Goal: Task Accomplishment & Management: Complete application form

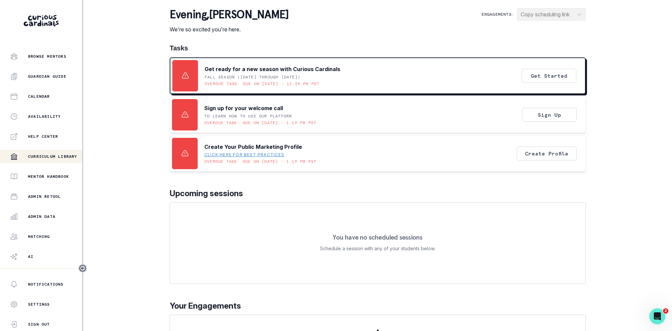
scroll to position [78, 0]
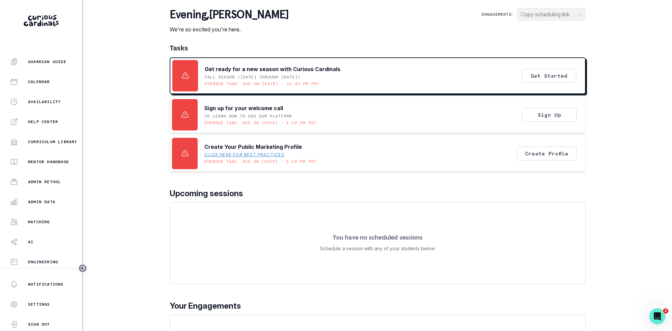
click at [53, 192] on div "Home Students Finance Browse Mentors Guardian Guide Calendar Availability Help …" at bounding box center [41, 160] width 82 height 215
click at [52, 194] on div "Home Students Finance Browse Mentors Guardian Guide Calendar Availability Help …" at bounding box center [41, 160] width 82 height 215
click at [52, 200] on p "Admin Data" at bounding box center [41, 201] width 27 height 5
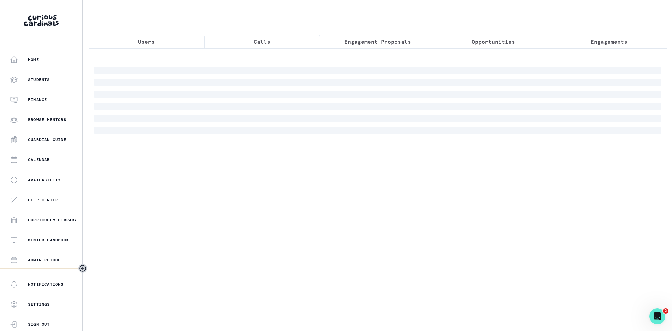
click at [255, 40] on p "Calls" at bounding box center [262, 42] width 17 height 8
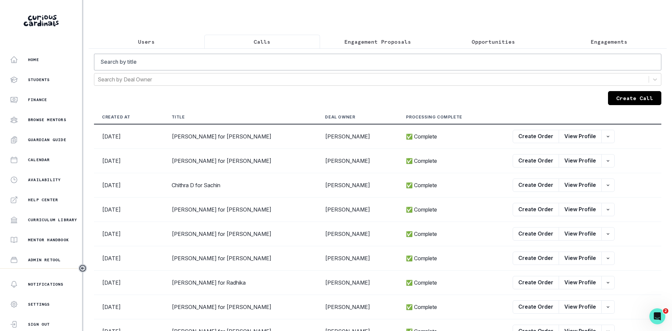
click at [618, 97] on button "Create Call" at bounding box center [634, 98] width 53 height 14
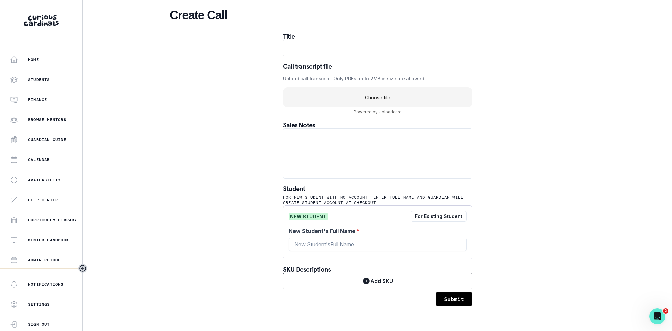
click at [352, 50] on input "text" at bounding box center [377, 48] width 189 height 17
paste input "[PERSON_NAME] - Mentor for Vihaan"
click at [383, 44] on input "[PERSON_NAME] - Mentor for Vihaan" at bounding box center [377, 48] width 189 height 17
click at [378, 49] on input "[PERSON_NAME] - Mentor for Vihaan" at bounding box center [377, 48] width 189 height 17
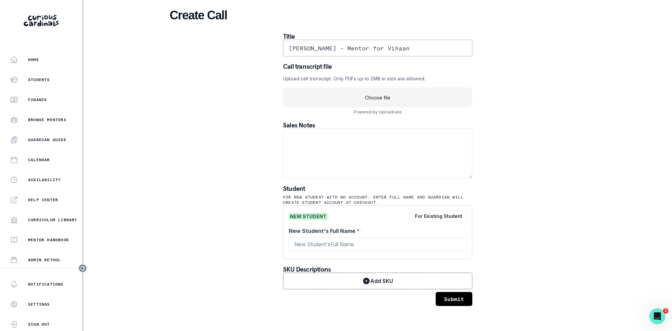
click at [378, 49] on input "[PERSON_NAME] - Mentor for Vihaan" at bounding box center [377, 48] width 189 height 17
click at [383, 48] on input "[PERSON_NAME] for [PERSON_NAME]" at bounding box center [377, 48] width 189 height 17
type input "[PERSON_NAME] for [PERSON_NAME]"
click at [322, 246] on input "New Student's Full Name *" at bounding box center [378, 243] width 178 height 13
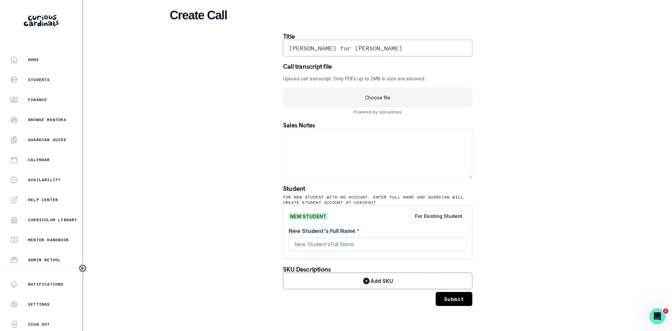
paste input "Vihaan"
type input "[PERSON_NAME]"
click at [628, 115] on div "Home Students Finance Browse Mentors Guardian Guide Calendar Availability Help …" at bounding box center [336, 165] width 672 height 331
click at [343, 151] on textarea at bounding box center [377, 153] width 189 height 50
paste textarea "Please elaborate on your child’s goals or areas for growth: More organization, …"
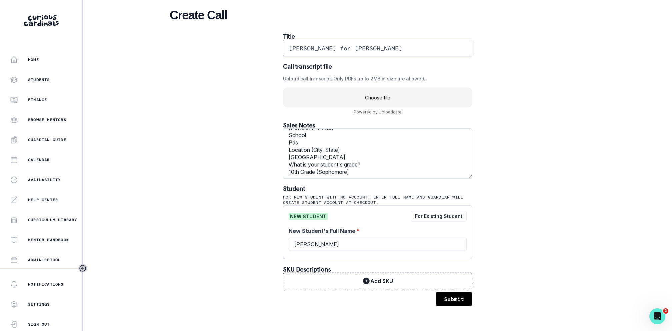
scroll to position [66, 0]
type textarea "Please elaborate on your child’s goals or areas for growth: More organization, …"
click at [550, 139] on div "Create Call Title [PERSON_NAME] for [PERSON_NAME] Call transcript file Upload c…" at bounding box center [378, 157] width 416 height 314
click at [357, 101] on uc-drop-area "Choose file" at bounding box center [377, 97] width 189 height 20
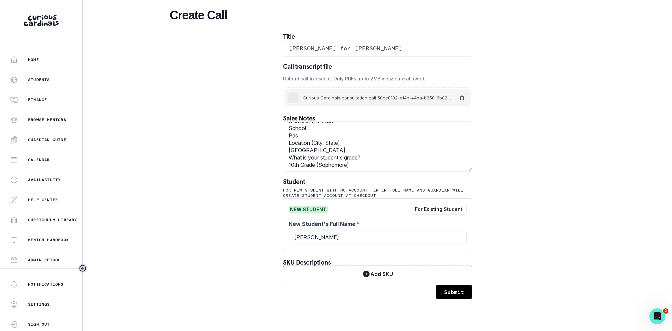
click at [466, 292] on button "Submit" at bounding box center [454, 292] width 37 height 14
click at [452, 286] on button "Submit" at bounding box center [454, 292] width 37 height 14
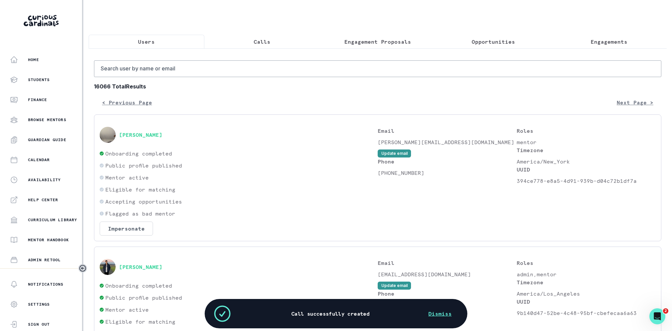
click at [265, 35] on button "Calls" at bounding box center [262, 42] width 116 height 14
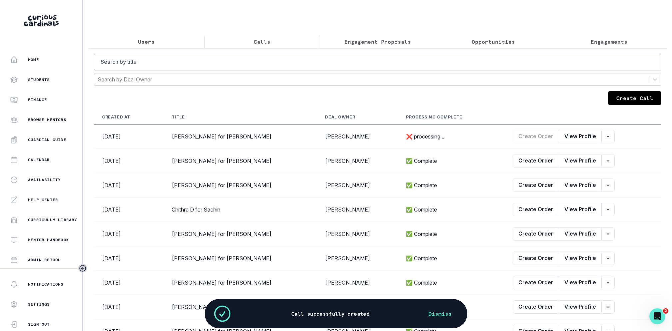
click at [622, 93] on button "Create Call" at bounding box center [634, 98] width 53 height 14
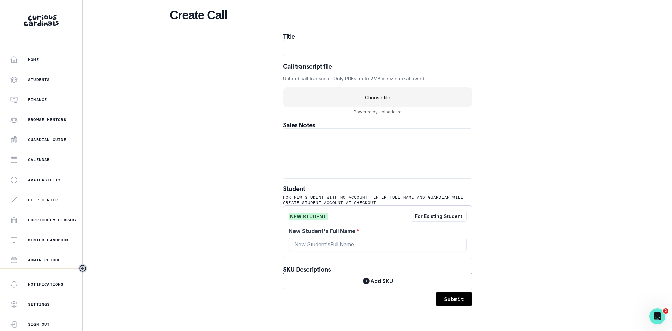
click at [351, 43] on input "text" at bounding box center [377, 48] width 189 height 17
paste input "[PERSON_NAME] - Mentor for [PERSON_NAME]"
click at [354, 49] on input "[PERSON_NAME] - Mentor for [PERSON_NAME]" at bounding box center [377, 48] width 189 height 17
type input "[PERSON_NAME] for [PERSON_NAME]"
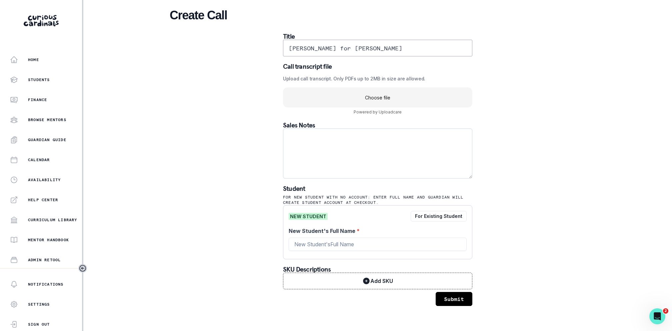
click at [350, 165] on textarea at bounding box center [377, 153] width 189 height 50
paste textarea "Please elaborate on your child’s goals or areas for growth: Writing grammar Stu…"
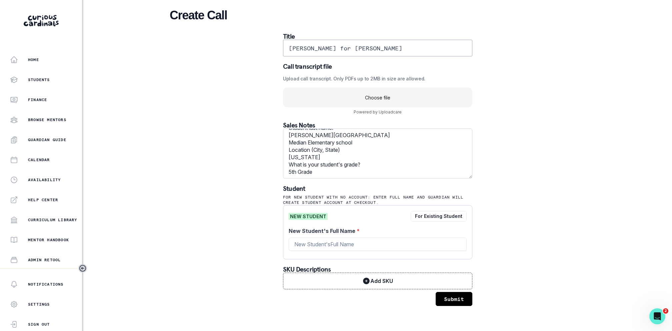
scroll to position [44, 0]
type textarea "Please elaborate on your child’s goals or areas for growth: Writing grammar Stu…"
click at [214, 155] on div "Create Call Title [PERSON_NAME] for [PERSON_NAME] Call transcript file Upload c…" at bounding box center [378, 157] width 416 height 314
click at [408, 102] on uc-drop-area "Choose file" at bounding box center [377, 97] width 189 height 20
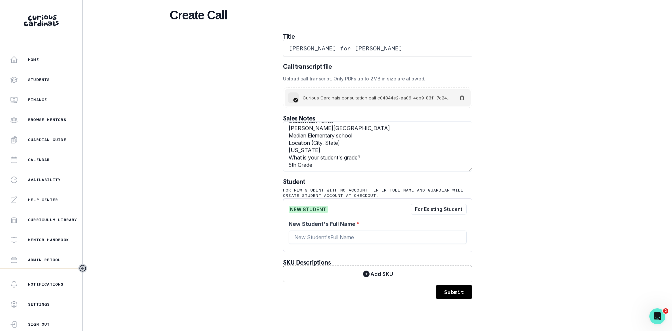
click at [454, 290] on button "Submit" at bounding box center [454, 292] width 37 height 14
click at [499, 240] on div "Create Call Title [PERSON_NAME] for [PERSON_NAME] Call transcript file Upload c…" at bounding box center [378, 153] width 416 height 307
click at [354, 46] on input "[PERSON_NAME] for [PERSON_NAME]" at bounding box center [377, 48] width 189 height 17
click at [347, 243] on input "New Student's Full Name *" at bounding box center [378, 236] width 178 height 13
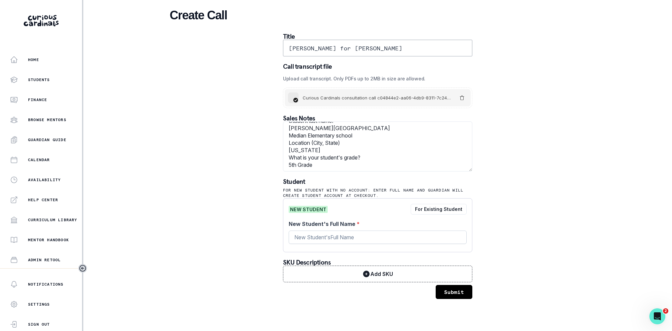
paste input "[PERSON_NAME]"
type input "[PERSON_NAME]"
click at [559, 96] on div "Create Call Title [PERSON_NAME] for [PERSON_NAME] Call transcript file Upload c…" at bounding box center [378, 153] width 416 height 307
click at [441, 292] on button "Submit" at bounding box center [454, 292] width 37 height 14
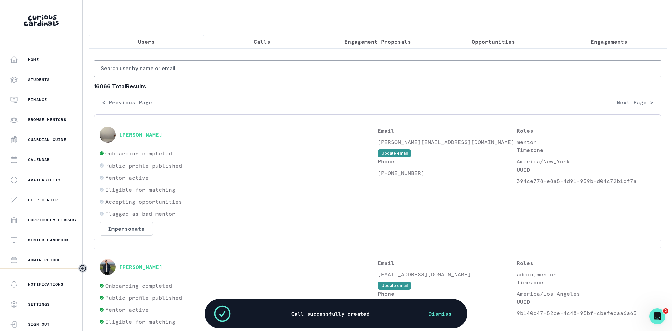
click at [263, 46] on button "Calls" at bounding box center [262, 42] width 116 height 14
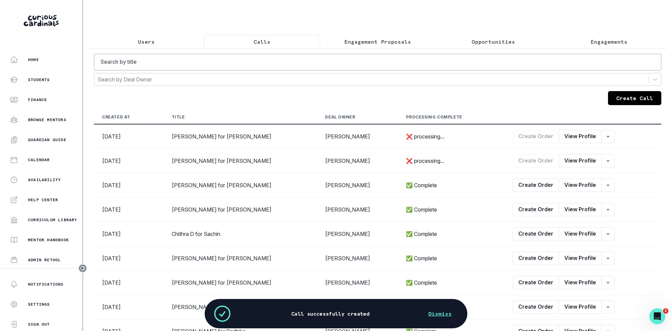
click at [622, 91] on button "Create Call" at bounding box center [634, 98] width 53 height 14
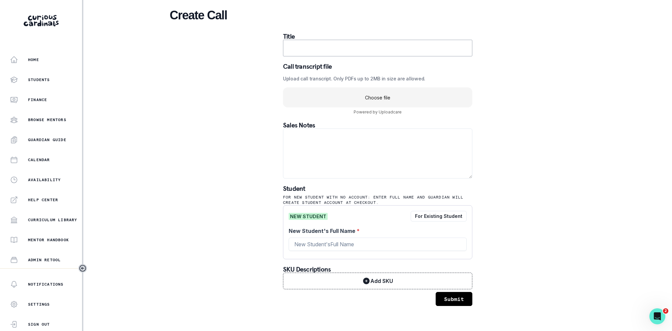
click at [415, 53] on input "text" at bounding box center [377, 48] width 189 height 17
paste input "[PERSON_NAME] - Mentor for [GEOGRAPHIC_DATA]"
click at [371, 50] on input "[PERSON_NAME] - Mentor for [GEOGRAPHIC_DATA]" at bounding box center [377, 48] width 189 height 17
click at [392, 50] on input "[PERSON_NAME] for [GEOGRAPHIC_DATA]" at bounding box center [377, 48] width 189 height 17
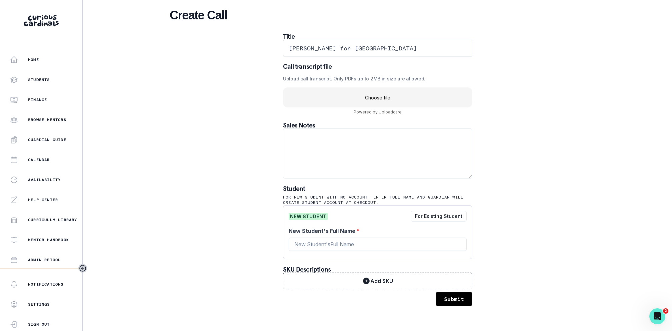
click at [392, 50] on input "[PERSON_NAME] for [GEOGRAPHIC_DATA]" at bounding box center [377, 48] width 189 height 17
type input "[PERSON_NAME] for [GEOGRAPHIC_DATA]"
click at [321, 241] on input "New Student's Full Name *" at bounding box center [378, 243] width 178 height 13
paste input "[GEOGRAPHIC_DATA]"
click at [328, 48] on input "[PERSON_NAME] for [GEOGRAPHIC_DATA]" at bounding box center [377, 48] width 189 height 17
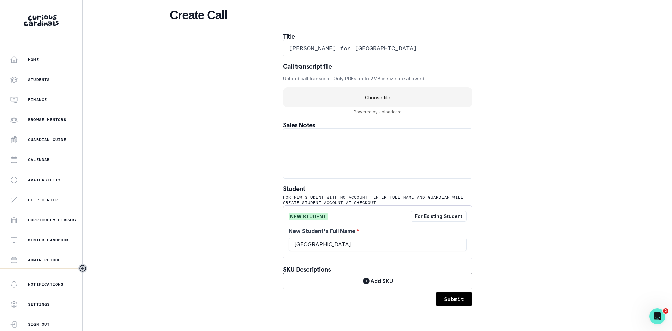
click at [328, 48] on input "[PERSON_NAME] for [GEOGRAPHIC_DATA]" at bounding box center [377, 48] width 189 height 17
click at [327, 240] on input "[GEOGRAPHIC_DATA]" at bounding box center [378, 243] width 178 height 13
paste input "saranita"
click at [319, 245] on input "[DEMOGRAPHIC_DATA]" at bounding box center [378, 243] width 178 height 13
type input "Alexandria [PERSON_NAME]"
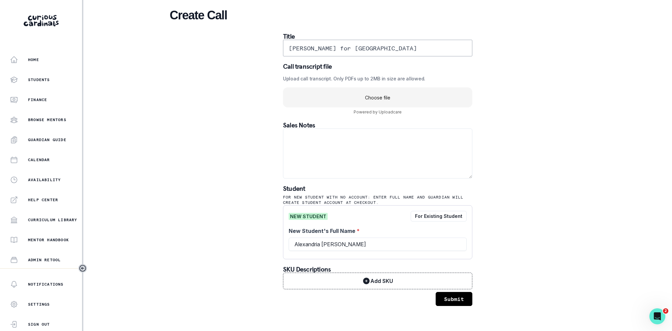
click at [538, 249] on div "Create Call Title [PERSON_NAME] for Alexandria Call transcript file Upload call…" at bounding box center [378, 157] width 416 height 314
click at [422, 90] on uc-drop-area "Choose file" at bounding box center [377, 97] width 189 height 20
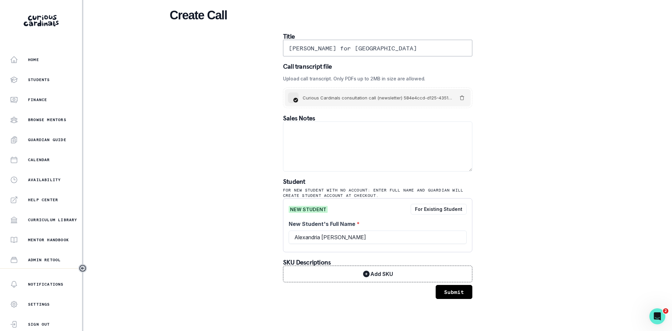
click at [452, 288] on button "Submit" at bounding box center [454, 292] width 37 height 14
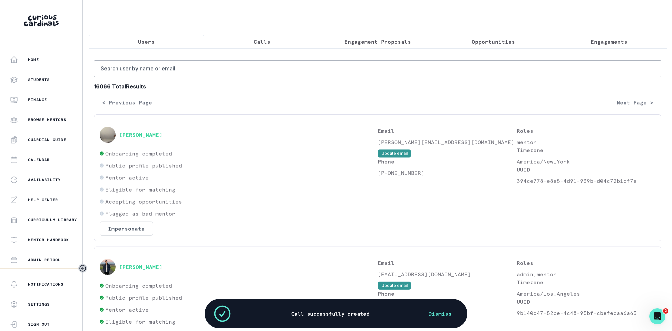
click at [259, 46] on button "Calls" at bounding box center [262, 42] width 116 height 14
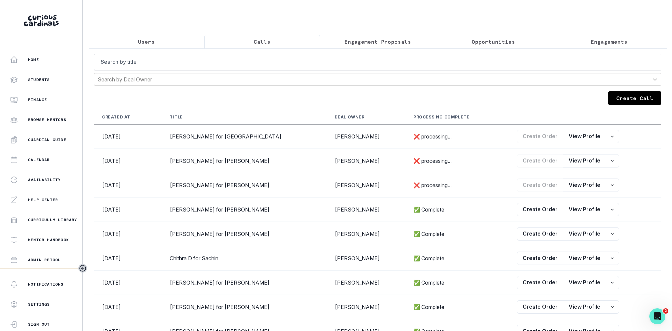
click at [272, 43] on button "Calls" at bounding box center [262, 42] width 116 height 14
click at [653, 98] on button "Create Call" at bounding box center [634, 98] width 53 height 14
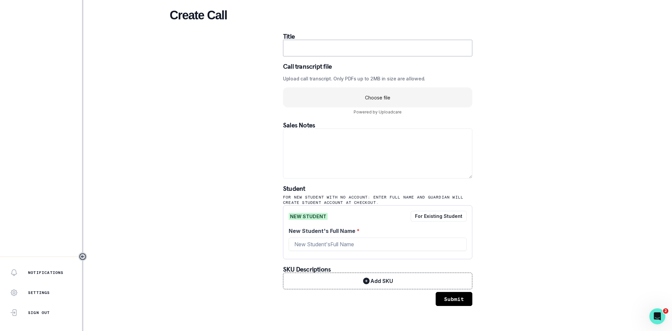
click at [411, 51] on input "text" at bounding box center [377, 48] width 189 height 17
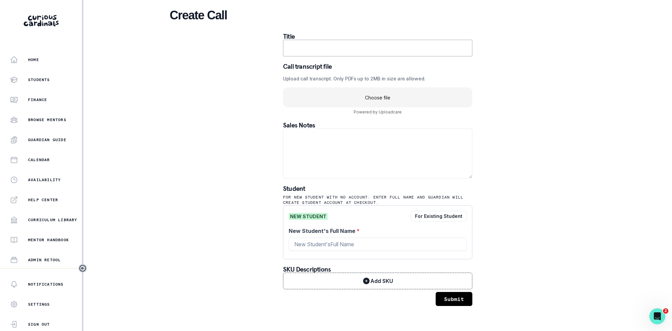
paste input "[PERSON_NAME] - Mentor for Shiv"
click at [339, 49] on input "[PERSON_NAME] - Mentor for Shiv" at bounding box center [377, 48] width 189 height 17
click at [356, 46] on input "[PERSON_NAME] for Shiv" at bounding box center [377, 48] width 189 height 17
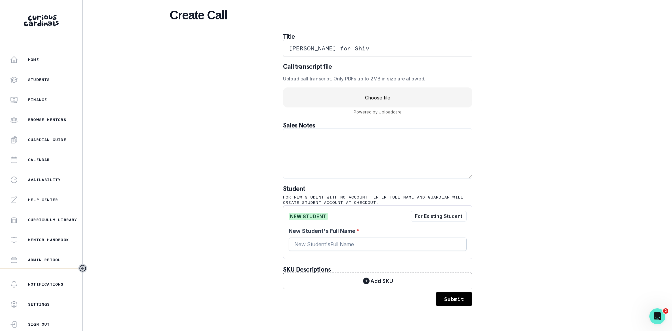
type input "[PERSON_NAME] for Shiv"
click at [320, 247] on input "New Student's Full Name *" at bounding box center [378, 243] width 178 height 13
paste input "Shiv"
click at [315, 46] on input "[PERSON_NAME] for Shiv" at bounding box center [377, 48] width 189 height 17
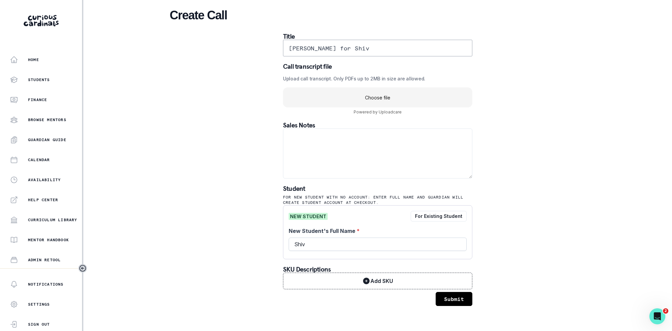
click at [325, 250] on input "Shiv" at bounding box center [378, 243] width 178 height 13
paste input "[PERSON_NAME]"
type input "[PERSON_NAME]"
click at [262, 237] on div "Create Call Title [PERSON_NAME] for Shiv Call transcript file Upload call trans…" at bounding box center [378, 157] width 416 height 314
click at [368, 98] on uc-drop-area "Choose file" at bounding box center [377, 97] width 189 height 20
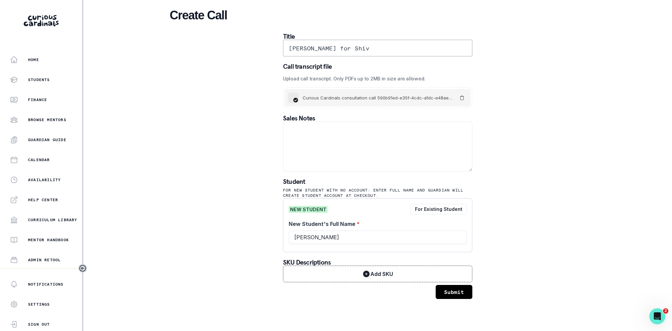
click at [461, 290] on button "Submit" at bounding box center [454, 292] width 37 height 14
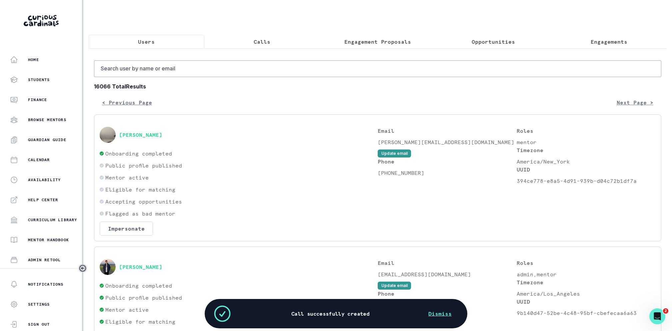
click at [252, 37] on button "Calls" at bounding box center [262, 42] width 116 height 14
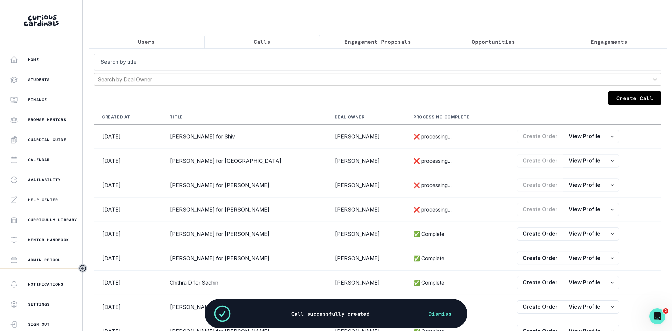
click at [619, 98] on button "Create Call" at bounding box center [634, 98] width 53 height 14
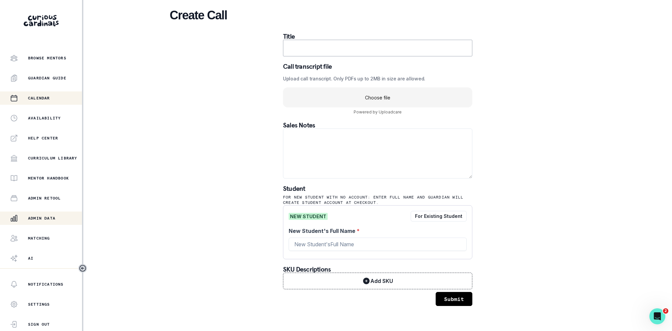
scroll to position [78, 0]
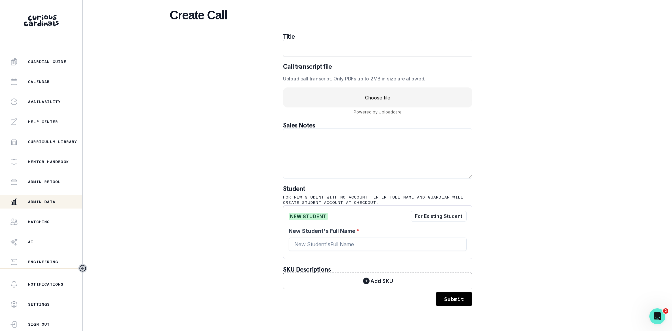
click at [37, 202] on p "Admin Data" at bounding box center [41, 201] width 27 height 5
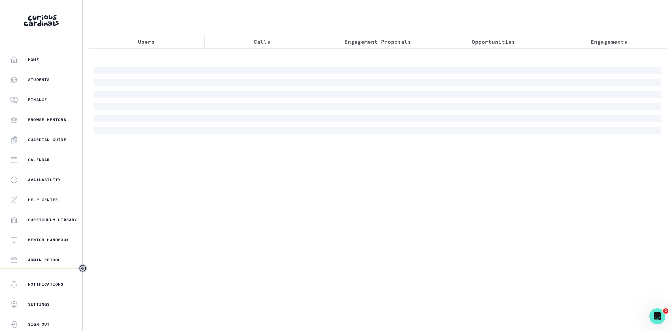
click at [286, 39] on button "Calls" at bounding box center [262, 42] width 116 height 14
